Goal: Ask a question

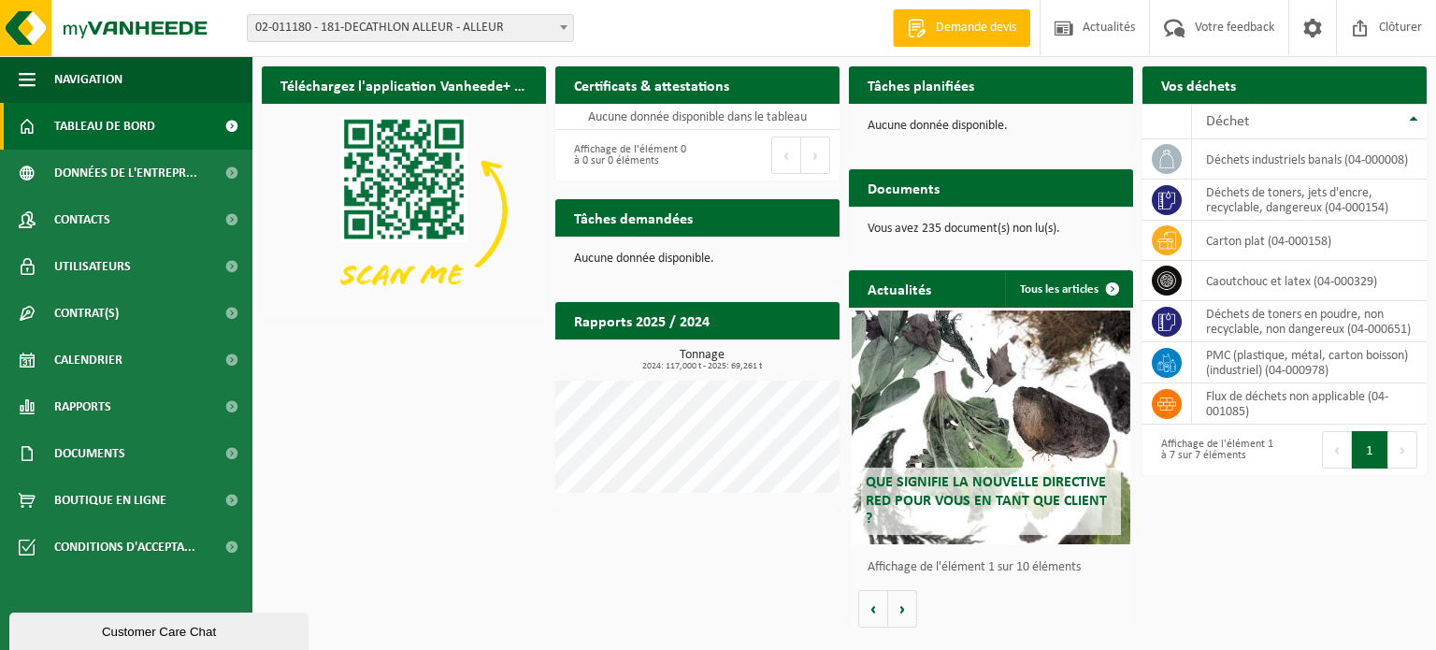
click at [84, 625] on div "Customer Care Chat" at bounding box center [158, 632] width 271 height 14
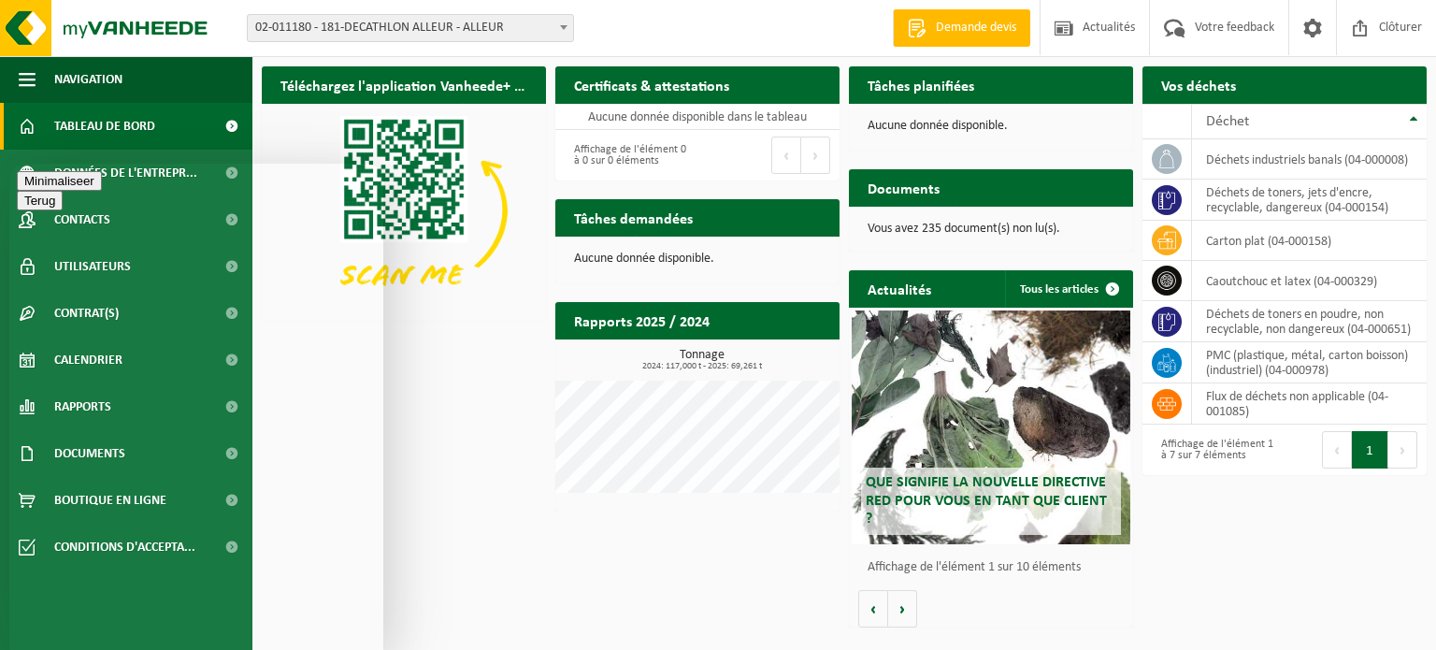
type textarea "bonjour ,"
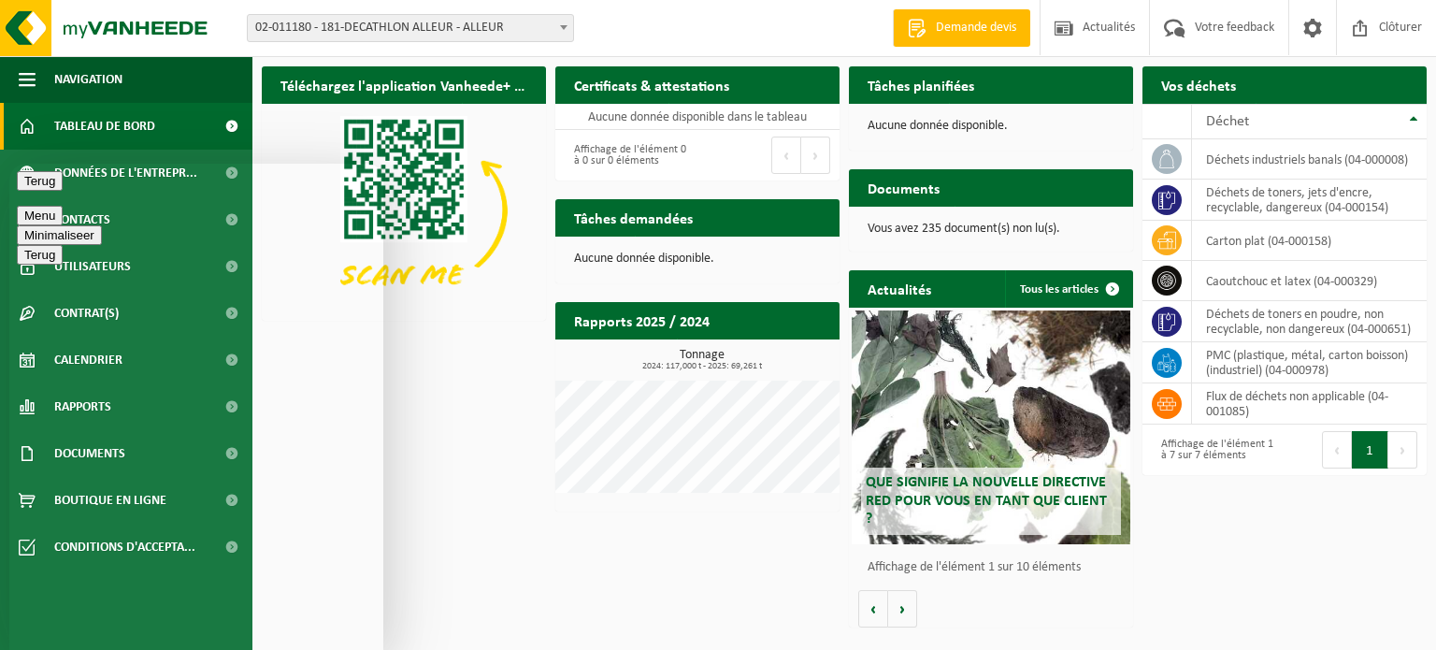
type textarea "serait il possible de venir vider le contener des encombrant sur le magasin de …"
type textarea "le plus rapidement possible car il est full"
type textarea "c'est bien celui qui se trouve à l'arrière du batiment"
type textarea "merci"
